Goal: Task Accomplishment & Management: Complete application form

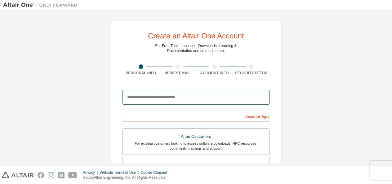
click at [151, 96] on input "email" at bounding box center [196, 97] width 147 height 15
type input "**********"
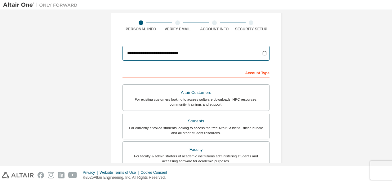
scroll to position [44, 0]
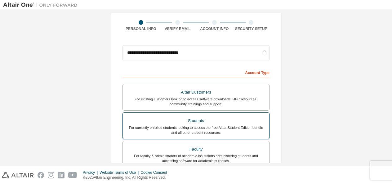
click at [166, 127] on div "For currently enrolled students looking to access the free Altair Student Editi…" at bounding box center [196, 130] width 139 height 10
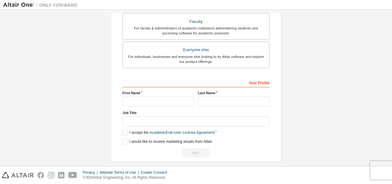
scroll to position [177, 0]
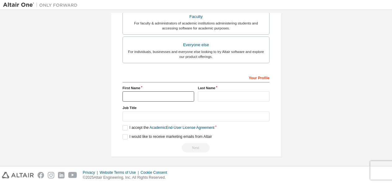
click at [164, 93] on input "text" at bounding box center [159, 97] width 72 height 10
type input "*****"
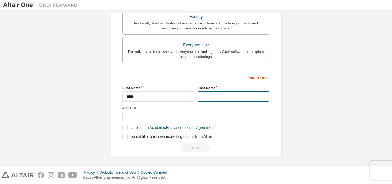
click at [205, 99] on input "text" at bounding box center [234, 97] width 72 height 10
type input "*****"
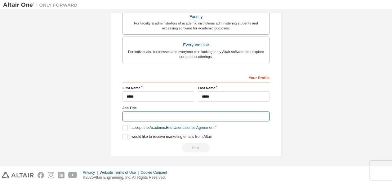
click at [188, 115] on input "text" at bounding box center [196, 117] width 147 height 10
type input "*******"
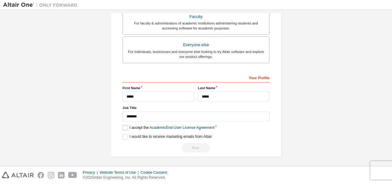
click at [125, 128] on label "I accept the Academic End-User License Agreement" at bounding box center [169, 127] width 92 height 5
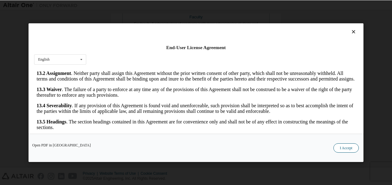
scroll to position [1049, 0]
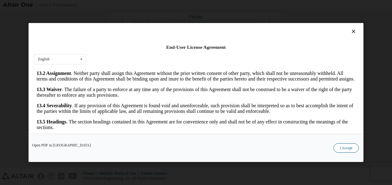
click at [344, 148] on button "I Accept" at bounding box center [346, 147] width 25 height 9
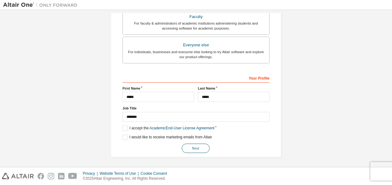
click at [191, 145] on button "Next" at bounding box center [196, 147] width 28 height 9
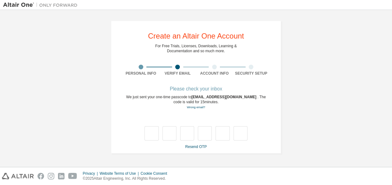
type input "*"
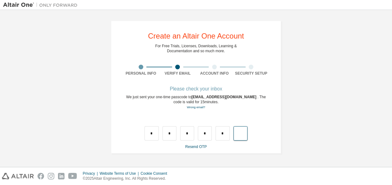
type input "*"
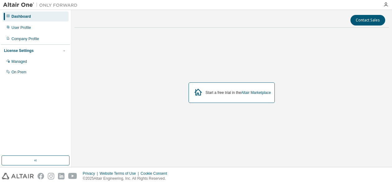
click at [221, 94] on div "Start a free trial in the Altair Marketplace" at bounding box center [238, 92] width 65 height 5
click at [260, 93] on link "Altair Marketplace" at bounding box center [256, 92] width 30 height 4
click at [260, 87] on div "Start a free trial in the Altair Marketplace" at bounding box center [232, 92] width 87 height 20
click at [255, 93] on link "Altair Marketplace" at bounding box center [256, 92] width 30 height 4
